Goal: Entertainment & Leisure: Consume media (video, audio)

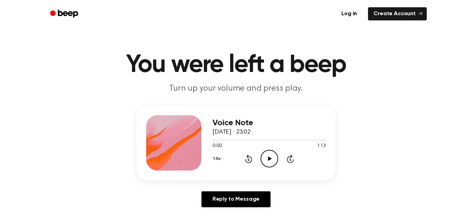
scroll to position [3, 0]
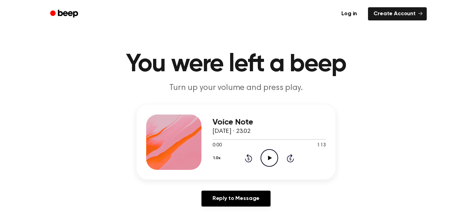
click at [266, 157] on icon "Play Audio" at bounding box center [270, 158] width 18 height 18
click at [266, 157] on icon "Pause Audio" at bounding box center [270, 158] width 18 height 18
click at [266, 157] on icon "Play Audio" at bounding box center [270, 158] width 18 height 18
click at [266, 157] on icon "Pause Audio" at bounding box center [270, 158] width 18 height 18
drag, startPoint x: 228, startPoint y: 140, endPoint x: 167, endPoint y: 144, distance: 60.6
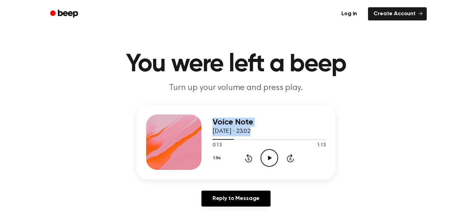
click at [168, 143] on div "Voice Note 14 September 2025 · 23.02 0:13 1:13 Your browser does not support th…" at bounding box center [236, 142] width 199 height 75
drag, startPoint x: 226, startPoint y: 140, endPoint x: 213, endPoint y: 138, distance: 12.8
click at [208, 137] on div "Voice Note 14 September 2025 · 23.02 0:13 1:13 Your browser does not support th…" at bounding box center [236, 142] width 199 height 75
click at [213, 137] on div at bounding box center [269, 139] width 113 height 6
click at [210, 137] on div "Voice Note [DATE] · 23.02 0:00 1:13 Your browser does not support the [object O…" at bounding box center [236, 142] width 199 height 75
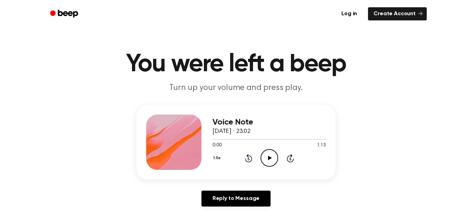
click at [267, 160] on icon "Play Audio" at bounding box center [270, 158] width 18 height 18
click at [264, 153] on icon "Pause Audio" at bounding box center [270, 158] width 18 height 18
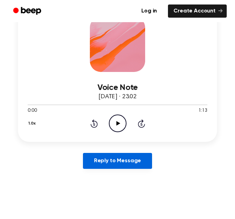
scroll to position [124, 0]
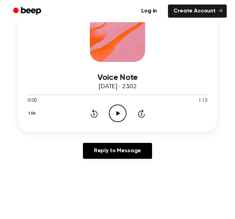
click at [116, 111] on icon "Play Audio" at bounding box center [118, 113] width 18 height 18
click at [116, 105] on icon "Pause Audio" at bounding box center [118, 113] width 18 height 18
click at [120, 116] on icon "Play Audio" at bounding box center [118, 113] width 18 height 18
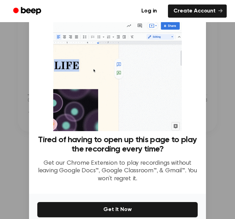
click at [207, 132] on div at bounding box center [117, 109] width 235 height 219
click at [222, 137] on div at bounding box center [117, 109] width 235 height 219
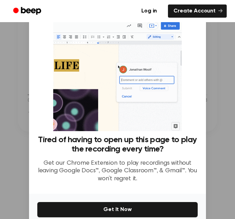
click at [28, 64] on div at bounding box center [117, 109] width 235 height 219
click at [20, 68] on div at bounding box center [117, 109] width 235 height 219
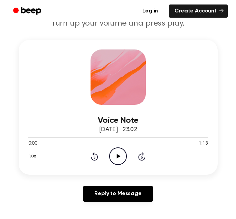
scroll to position [96, 0]
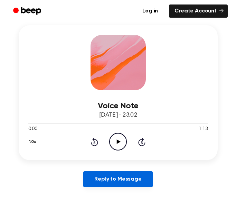
click at [130, 180] on link "Reply to Message" at bounding box center [117, 179] width 69 height 16
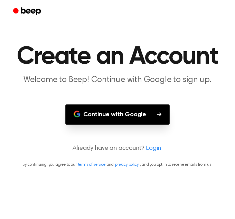
scroll to position [96, 0]
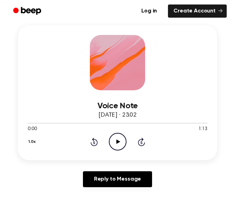
click at [118, 148] on icon "Play Audio" at bounding box center [118, 142] width 18 height 18
click at [119, 148] on icon "Pause Audio" at bounding box center [118, 142] width 18 height 18
click at [118, 148] on icon "Play Audio" at bounding box center [118, 142] width 18 height 18
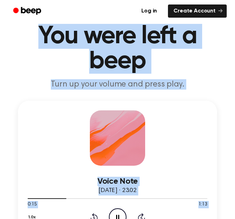
scroll to position [26, 0]
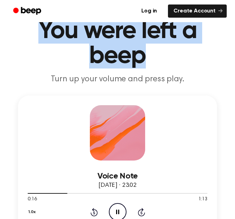
drag, startPoint x: 19, startPoint y: 57, endPoint x: 188, endPoint y: 63, distance: 169.2
click at [188, 63] on h1 "You were left a beep" at bounding box center [117, 44] width 219 height 50
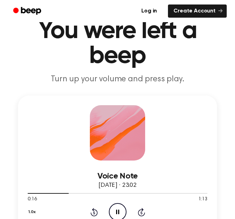
drag, startPoint x: 187, startPoint y: 63, endPoint x: 187, endPoint y: 66, distance: 3.5
click at [187, 63] on h1 "You were left a beep" at bounding box center [117, 44] width 219 height 50
click at [122, 208] on icon "Play Audio" at bounding box center [118, 212] width 18 height 18
click at [93, 211] on icon at bounding box center [94, 212] width 7 height 8
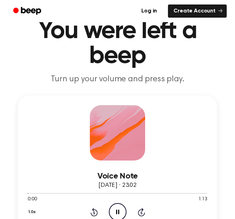
click at [93, 211] on icon at bounding box center [94, 212] width 7 height 8
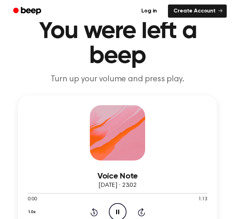
click at [93, 211] on icon at bounding box center [94, 212] width 7 height 8
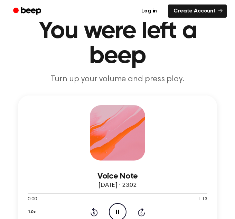
click at [93, 211] on icon at bounding box center [94, 212] width 7 height 8
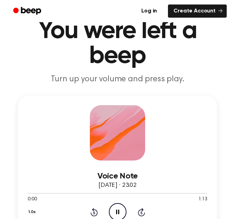
click at [93, 211] on icon at bounding box center [94, 212] width 7 height 8
click at [138, 214] on icon "Skip 5 seconds" at bounding box center [142, 212] width 8 height 9
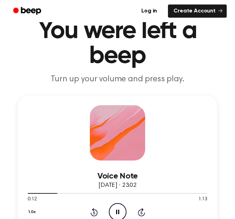
click at [138, 214] on icon "Skip 5 seconds" at bounding box center [142, 212] width 8 height 9
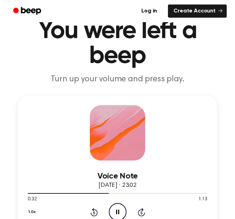
click at [138, 214] on icon "Skip 5 seconds" at bounding box center [142, 212] width 8 height 9
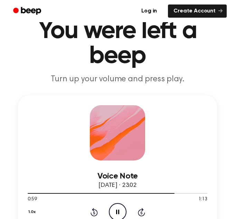
click at [138, 214] on icon "Skip 5 seconds" at bounding box center [142, 212] width 8 height 9
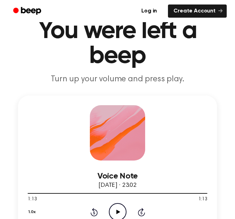
click at [138, 214] on icon "Skip 5 seconds" at bounding box center [142, 212] width 8 height 9
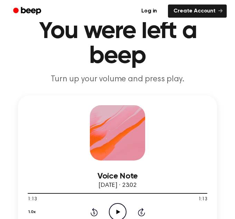
click at [93, 214] on icon "Rewind 5 seconds" at bounding box center [94, 212] width 8 height 9
click at [111, 213] on icon "Play Audio" at bounding box center [118, 212] width 18 height 18
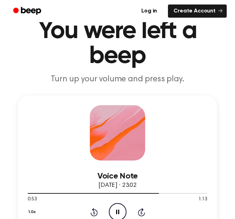
click at [88, 211] on div "1.0x Rewind 5 seconds Pause Audio Skip 5 seconds" at bounding box center [118, 212] width 180 height 18
click at [93, 212] on icon "Rewind 5 seconds" at bounding box center [94, 212] width 8 height 9
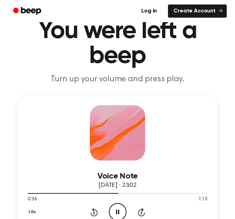
click at [93, 212] on icon "Rewind 5 seconds" at bounding box center [94, 212] width 8 height 9
click at [88, 211] on div "1.0x Rewind 5 seconds Pause Audio Skip 5 seconds" at bounding box center [118, 212] width 180 height 18
click at [94, 210] on icon at bounding box center [94, 212] width 7 height 8
click at [94, 209] on icon at bounding box center [94, 212] width 7 height 8
click at [141, 215] on icon at bounding box center [141, 212] width 7 height 8
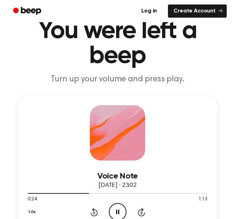
click at [141, 215] on icon at bounding box center [141, 212] width 7 height 8
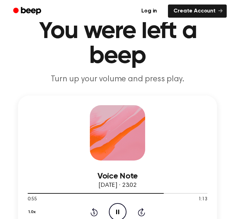
click at [93, 212] on icon "Rewind 5 seconds" at bounding box center [94, 212] width 8 height 9
click at [93, 212] on icon at bounding box center [94, 212] width 2 height 3
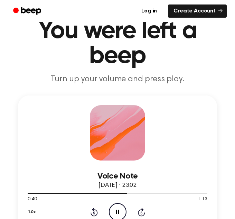
click at [93, 212] on icon at bounding box center [94, 212] width 2 height 3
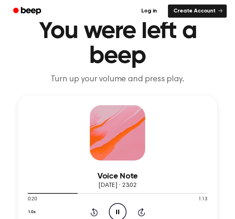
click at [93, 212] on icon at bounding box center [94, 212] width 2 height 3
click at [116, 213] on icon "Pause Audio" at bounding box center [118, 212] width 18 height 18
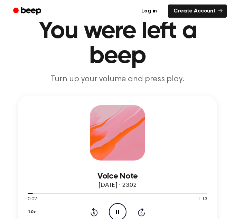
click at [110, 206] on icon "Pause Audio" at bounding box center [118, 212] width 18 height 18
click at [112, 205] on icon "Pause Audio" at bounding box center [118, 212] width 18 height 18
click at [123, 209] on icon "Play Audio" at bounding box center [118, 212] width 18 height 18
click at [60, 161] on div "Voice Note 14 September 2025 · 23.02 0:29 1:13 Your browser does not support th…" at bounding box center [118, 190] width 180 height 60
click at [120, 211] on icon "Pause Audio" at bounding box center [118, 212] width 18 height 18
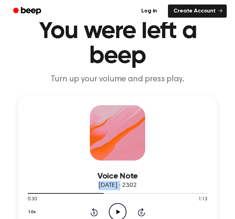
drag, startPoint x: 105, startPoint y: 188, endPoint x: -50, endPoint y: 185, distance: 155.3
click at [99, 218] on div "1.0x Rewind 5 seconds Play Audio Skip 5 seconds" at bounding box center [118, 212] width 180 height 18
click at [93, 212] on div "1.0x Rewind 5 seconds Play Audio Skip 5 seconds" at bounding box center [118, 212] width 180 height 18
click at [93, 212] on icon "Rewind 5 seconds" at bounding box center [94, 212] width 8 height 9
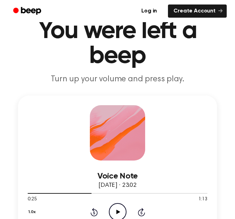
click at [93, 212] on icon "Rewind 5 seconds" at bounding box center [94, 212] width 8 height 9
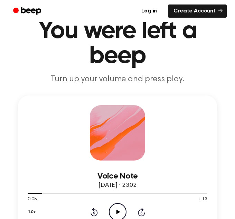
click at [93, 212] on icon "Rewind 5 seconds" at bounding box center [94, 212] width 8 height 9
click at [116, 216] on icon "Play Audio" at bounding box center [118, 212] width 18 height 18
click at [92, 213] on icon "Rewind 5 seconds" at bounding box center [94, 212] width 8 height 9
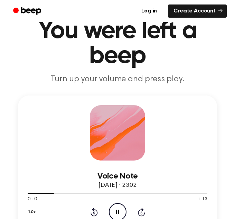
click at [128, 212] on div "1.0x Rewind 5 seconds Pause Audio Skip 5 seconds" at bounding box center [118, 212] width 180 height 18
click at [120, 206] on icon "Pause Audio" at bounding box center [118, 212] width 18 height 18
click at [93, 215] on icon "Rewind 5 seconds" at bounding box center [94, 212] width 8 height 9
click at [93, 214] on icon "Rewind 5 seconds" at bounding box center [94, 212] width 8 height 9
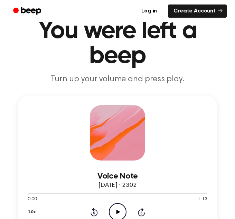
click at [93, 214] on icon "Rewind 5 seconds" at bounding box center [94, 212] width 8 height 9
click at [117, 214] on icon "Play Audio" at bounding box center [118, 212] width 18 height 18
click at [119, 208] on icon "Pause Audio" at bounding box center [118, 212] width 18 height 18
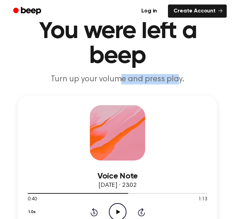
drag, startPoint x: 115, startPoint y: 73, endPoint x: 176, endPoint y: 82, distance: 61.6
click at [176, 82] on header "You were left a beep Turn up your volume and press play." at bounding box center [117, 52] width 219 height 66
click at [176, 82] on p "Turn up your volume and press play." at bounding box center [117, 79] width 219 height 10
drag, startPoint x: 181, startPoint y: 82, endPoint x: -44, endPoint y: 89, distance: 224.9
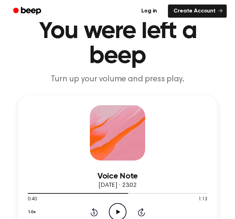
click at [57, 101] on div "Voice Note 14 September 2025 · 23.02 0:40 1:13 Your browser does not support th…" at bounding box center [117, 162] width 199 height 135
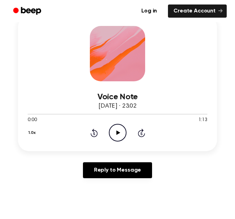
click at [43, 45] on div "Voice Note [DATE] · 23.02 0:00 1:13 Your browser does not support the [object O…" at bounding box center [117, 83] width 199 height 135
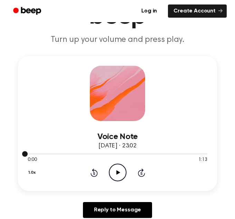
scroll to position [73, 0]
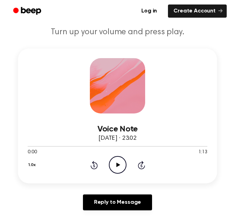
click at [119, 172] on icon "Play Audio" at bounding box center [118, 165] width 18 height 18
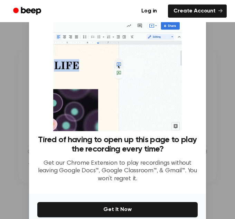
click at [218, 139] on div at bounding box center [117, 109] width 235 height 219
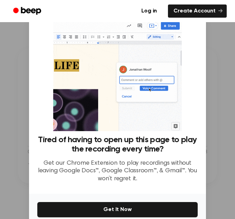
click at [218, 139] on div at bounding box center [117, 109] width 235 height 219
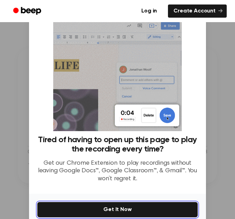
click at [149, 210] on button "Get It Now" at bounding box center [117, 209] width 160 height 15
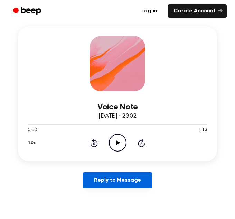
scroll to position [95, 0]
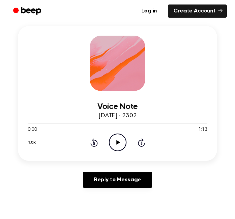
click at [119, 146] on icon "Play Audio" at bounding box center [118, 142] width 18 height 18
click at [111, 136] on icon "Pause Audio" at bounding box center [118, 142] width 18 height 18
click at [97, 143] on icon at bounding box center [94, 142] width 7 height 8
click at [85, 141] on div "1.0x Rewind 5 seconds Play Audio Skip 5 seconds" at bounding box center [118, 142] width 180 height 18
click at [97, 143] on icon at bounding box center [94, 142] width 7 height 8
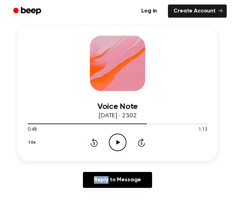
click at [97, 143] on icon at bounding box center [94, 142] width 7 height 8
click at [95, 142] on icon "Rewind 5 seconds" at bounding box center [94, 142] width 8 height 9
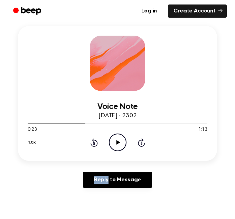
click at [95, 142] on icon "Rewind 5 seconds" at bounding box center [94, 142] width 8 height 9
click at [94, 142] on icon at bounding box center [94, 143] width 2 height 3
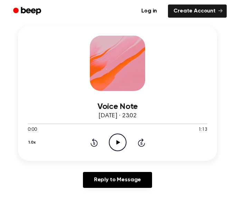
click at [94, 142] on icon at bounding box center [94, 143] width 2 height 3
click at [58, 140] on div "1.0x Rewind 5 seconds Play Audio Skip 5 seconds" at bounding box center [118, 142] width 180 height 18
click at [51, 177] on div "Reply to Message" at bounding box center [117, 182] width 199 height 21
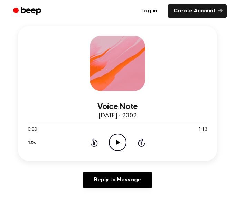
click at [114, 146] on icon "Play Audio" at bounding box center [118, 142] width 18 height 18
click at [118, 142] on icon at bounding box center [117, 142] width 3 height 4
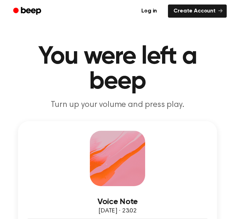
click at [51, 68] on h1 "You were left a beep" at bounding box center [117, 69] width 219 height 50
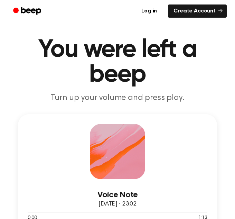
scroll to position [114, 0]
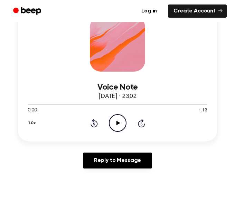
click at [117, 125] on icon "Play Audio" at bounding box center [118, 123] width 18 height 18
click at [115, 117] on icon "Play Audio" at bounding box center [118, 123] width 18 height 18
click at [116, 119] on icon "Play Audio" at bounding box center [118, 123] width 18 height 18
click at [92, 124] on icon "Rewind 5 seconds" at bounding box center [94, 123] width 8 height 9
click at [97, 122] on icon at bounding box center [94, 123] width 7 height 8
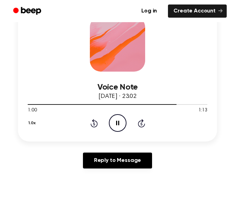
click at [97, 122] on icon at bounding box center [94, 123] width 7 height 8
click at [39, 173] on div "Reply to Message" at bounding box center [117, 163] width 199 height 21
click at [119, 124] on icon "Play Audio" at bounding box center [118, 123] width 18 height 18
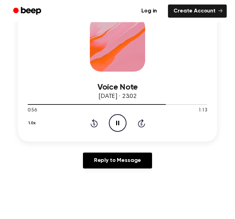
click at [116, 127] on icon "Pause Audio" at bounding box center [118, 123] width 18 height 18
click at [163, 53] on div "Voice Note 14 September 2025 · 23.02 0:56 1:13 Your browser does not support th…" at bounding box center [117, 74] width 199 height 135
click at [150, 70] on div "Voice Note 14 September 2025 · 23.02 0:56 1:13 Your browser does not support th…" at bounding box center [117, 74] width 199 height 135
drag, startPoint x: 109, startPoint y: 123, endPoint x: 99, endPoint y: 123, distance: 10.7
click at [103, 123] on div "1.0x Rewind 5 seconds Play Audio Skip 5 seconds" at bounding box center [118, 123] width 180 height 18
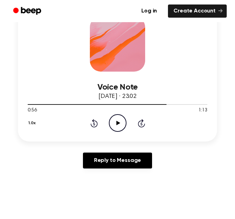
click at [98, 123] on icon "Rewind 5 seconds" at bounding box center [94, 123] width 8 height 9
click at [94, 123] on icon at bounding box center [94, 123] width 2 height 3
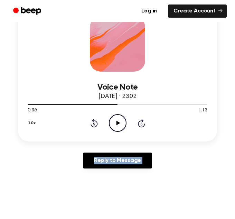
click at [94, 123] on icon at bounding box center [94, 123] width 2 height 3
click at [95, 123] on icon "Rewind 5 seconds" at bounding box center [94, 123] width 8 height 9
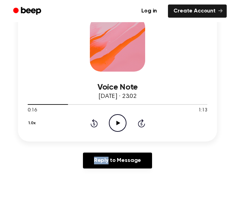
click at [95, 123] on icon "Rewind 5 seconds" at bounding box center [94, 123] width 8 height 9
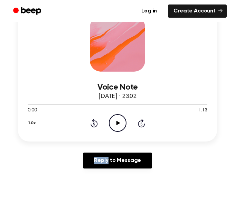
click at [95, 123] on icon "Rewind 5 seconds" at bounding box center [94, 123] width 8 height 9
click at [133, 120] on div "1.0x Rewind 5 seconds Play Audio Skip 5 seconds" at bounding box center [118, 123] width 180 height 18
click at [138, 120] on icon "Skip 5 seconds" at bounding box center [142, 123] width 8 height 9
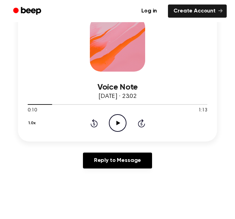
click at [138, 120] on icon "Skip 5 seconds" at bounding box center [142, 123] width 8 height 9
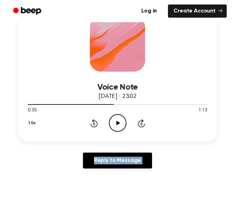
click at [138, 120] on icon "Skip 5 seconds" at bounding box center [142, 123] width 8 height 9
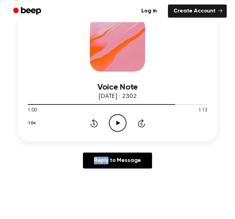
click at [138, 120] on icon "Skip 5 seconds" at bounding box center [142, 123] width 8 height 9
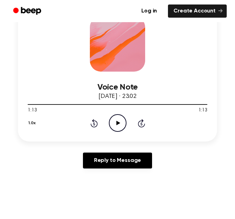
click at [138, 120] on icon "Skip 5 seconds" at bounding box center [142, 123] width 8 height 9
click at [102, 122] on div "1.0x Rewind 5 seconds Play Audio Skip 5 seconds" at bounding box center [118, 123] width 180 height 18
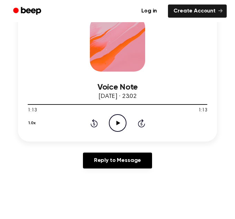
click at [97, 122] on icon "Rewind 5 seconds" at bounding box center [94, 123] width 8 height 9
click at [140, 128] on div "1.0x Rewind 5 seconds Play Audio Skip 5 seconds" at bounding box center [118, 123] width 180 height 18
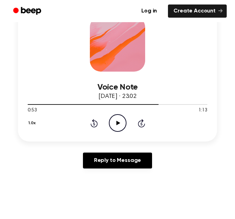
click at [140, 128] on div "1.0x Rewind 5 seconds Play Audio Skip 5 seconds" at bounding box center [118, 123] width 180 height 18
click at [142, 121] on icon at bounding box center [141, 123] width 7 height 8
click at [140, 125] on icon "Skip 5 seconds" at bounding box center [142, 123] width 8 height 9
click at [90, 124] on icon "Rewind 5 seconds" at bounding box center [94, 123] width 8 height 9
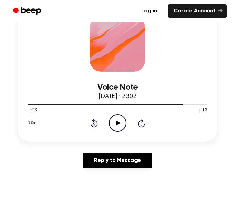
click at [90, 124] on icon "Rewind 5 seconds" at bounding box center [94, 123] width 8 height 9
click at [89, 122] on div "1.0x Rewind 5 seconds Play Audio Skip 5 seconds" at bounding box center [118, 123] width 180 height 18
click at [88, 121] on div "1.0x Rewind 5 seconds Play Audio Skip 5 seconds" at bounding box center [118, 123] width 180 height 18
click at [95, 123] on icon "Rewind 5 seconds" at bounding box center [94, 123] width 8 height 9
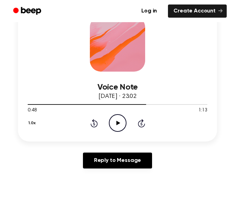
click at [144, 127] on icon "Skip 5 seconds" at bounding box center [142, 123] width 8 height 9
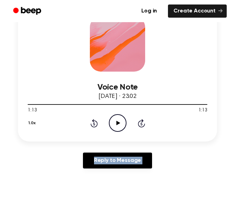
click at [144, 127] on icon "Skip 5 seconds" at bounding box center [142, 123] width 8 height 9
click at [90, 123] on icon "Rewind 5 seconds" at bounding box center [94, 123] width 8 height 9
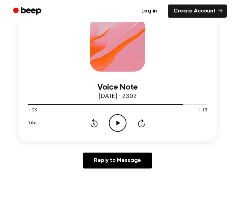
click at [139, 122] on icon at bounding box center [141, 123] width 7 height 8
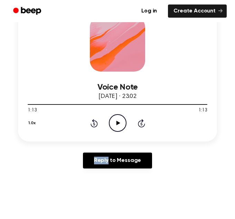
click at [139, 122] on icon at bounding box center [141, 123] width 7 height 8
click at [113, 118] on icon "Play Audio" at bounding box center [118, 123] width 18 height 18
click at [118, 119] on icon "Play Audio" at bounding box center [118, 123] width 18 height 18
click at [96, 125] on icon "Rewind 5 seconds" at bounding box center [94, 123] width 8 height 9
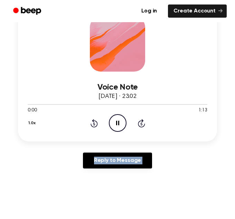
click at [96, 125] on icon "Rewind 5 seconds" at bounding box center [94, 123] width 8 height 9
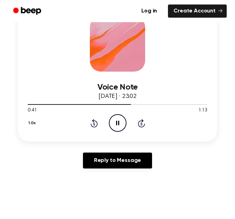
click at [92, 123] on icon "Rewind 5 seconds" at bounding box center [94, 123] width 8 height 9
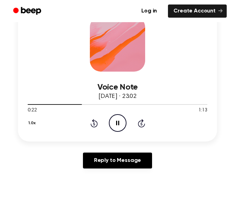
click at [92, 123] on icon "Rewind 5 seconds" at bounding box center [94, 123] width 8 height 9
click at [53, 166] on div "Reply to Message" at bounding box center [117, 163] width 199 height 21
click at [117, 114] on circle at bounding box center [117, 122] width 17 height 17
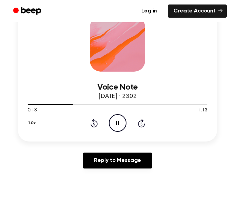
click at [114, 113] on div "0:18 1:13" at bounding box center [118, 110] width 180 height 7
click at [115, 115] on circle at bounding box center [117, 122] width 17 height 17
